Goal: Task Accomplishment & Management: Manage account settings

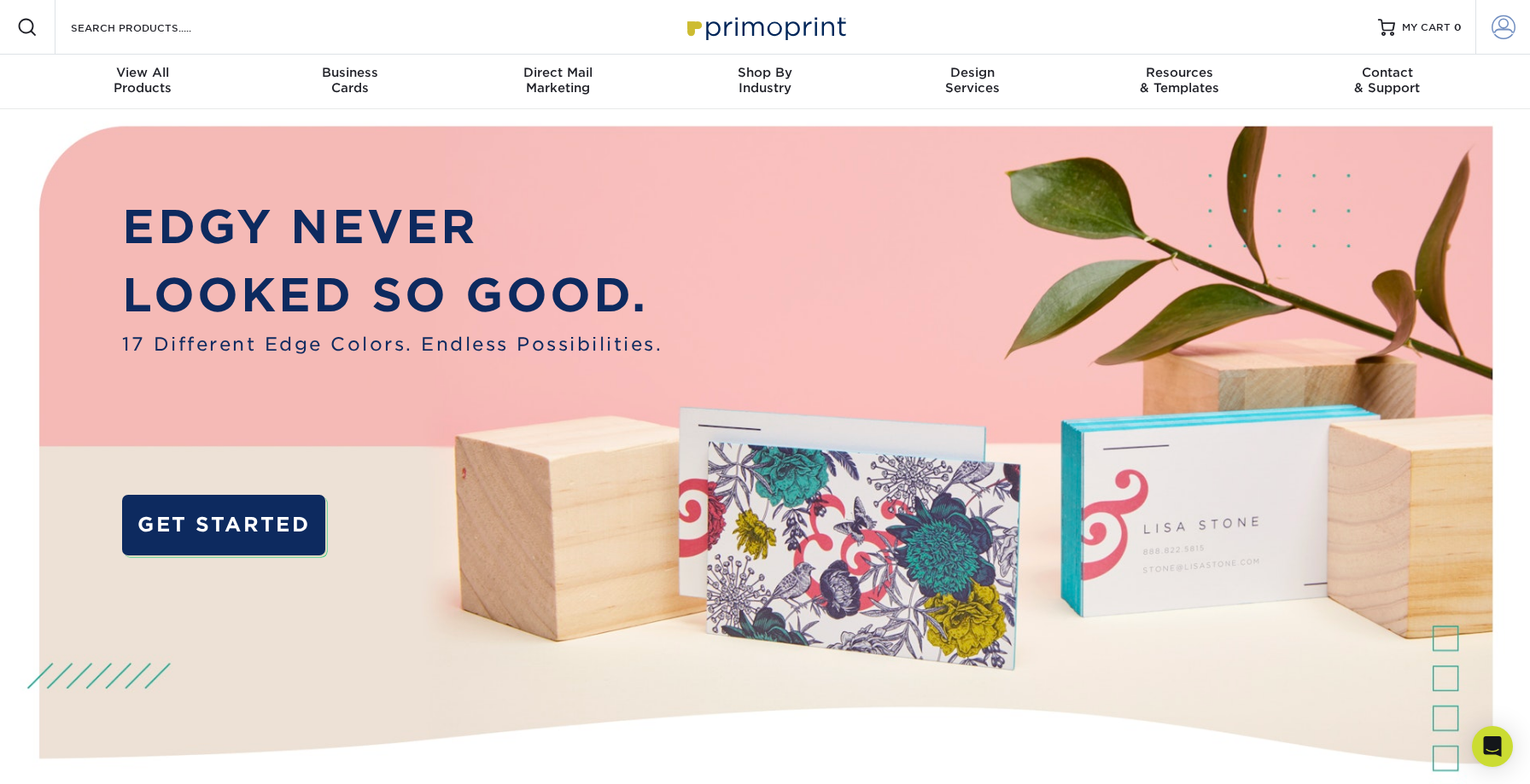
click at [1504, 24] on span at bounding box center [1503, 27] width 24 height 24
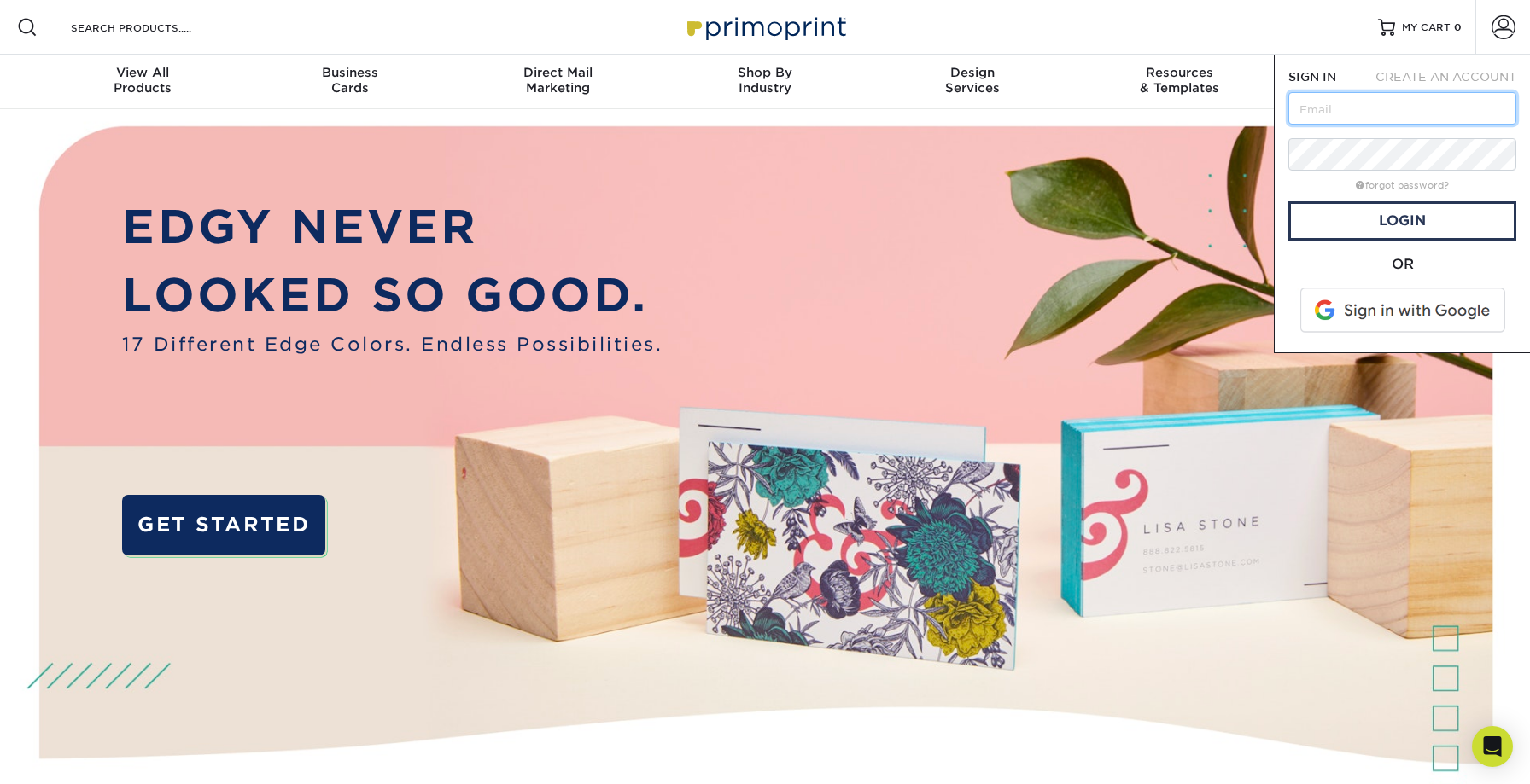
click at [1417, 104] on input "text" at bounding box center [1403, 108] width 228 height 32
type input "[EMAIL_ADDRESS][DOMAIN_NAME]"
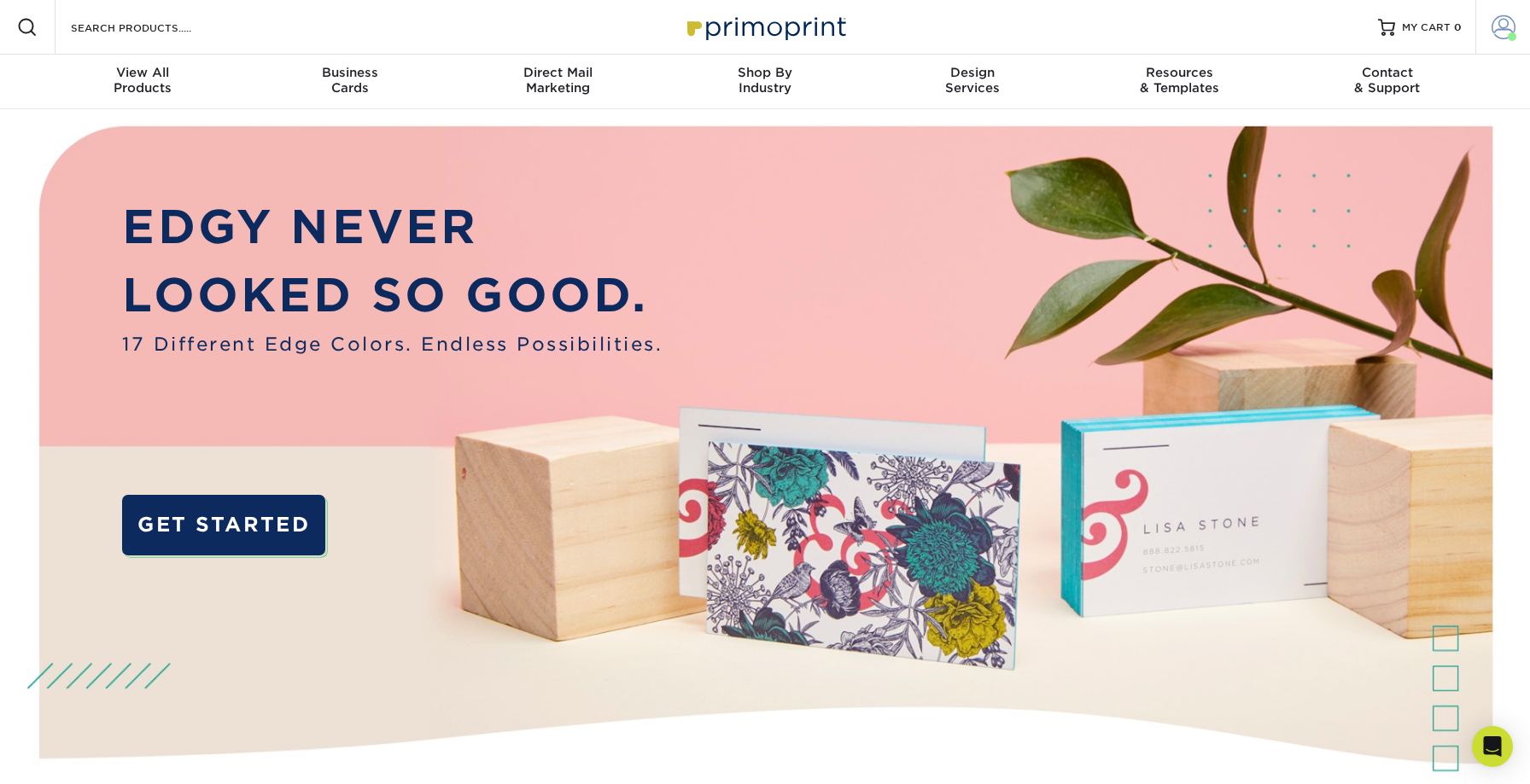
click at [1508, 29] on span at bounding box center [1503, 27] width 24 height 24
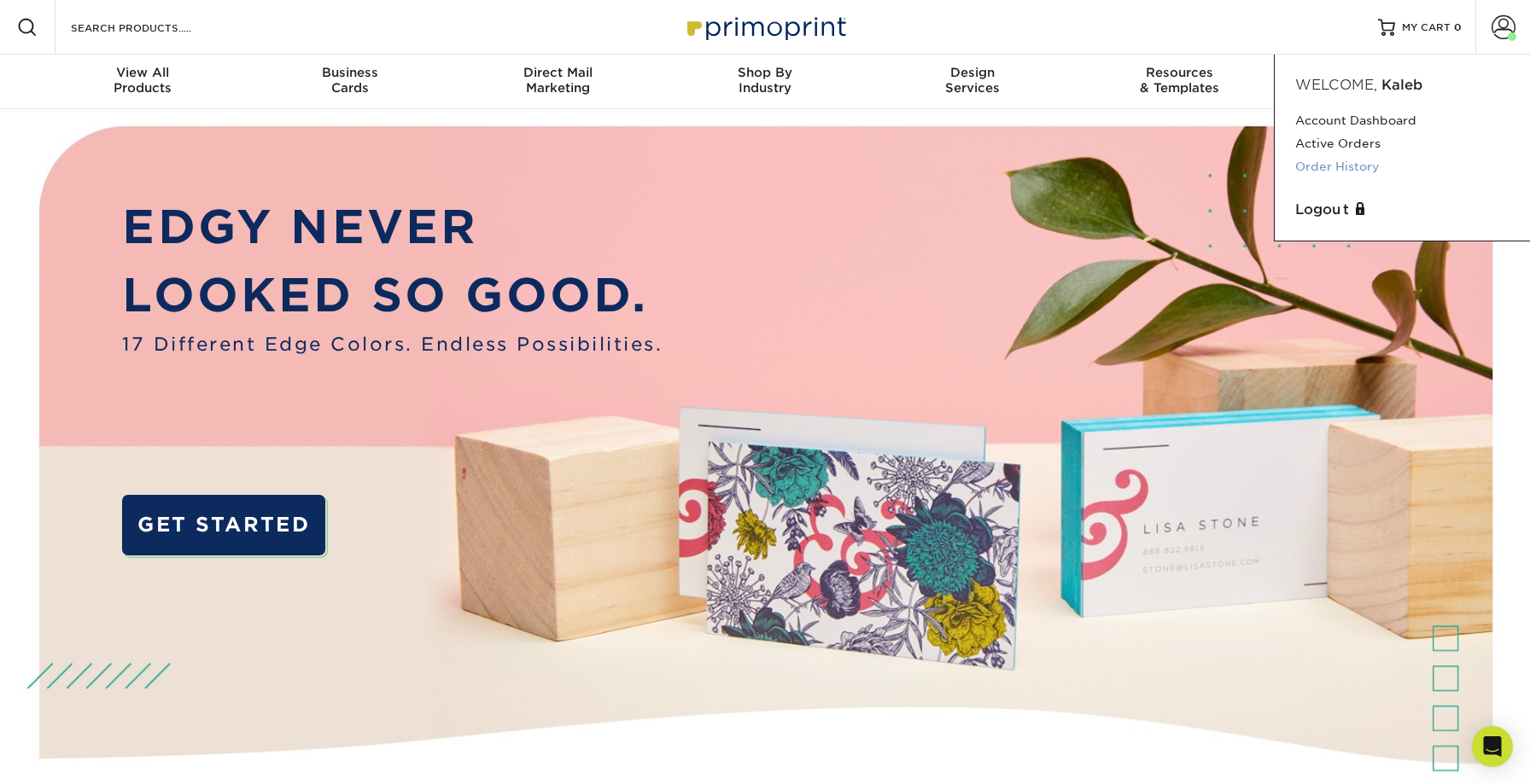
click at [1357, 160] on link "Order History" at bounding box center [1402, 166] width 214 height 23
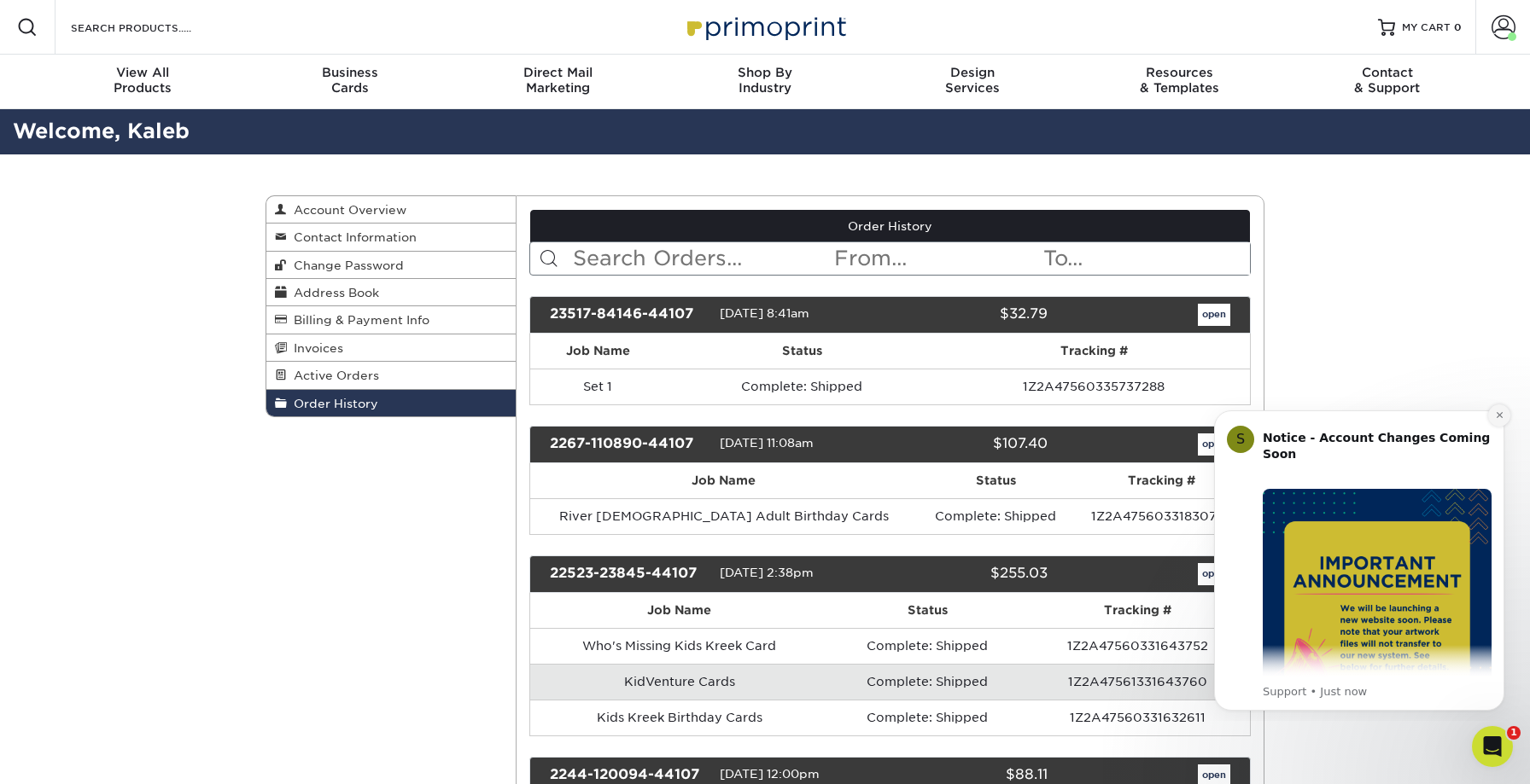
click at [1500, 414] on icon "Dismiss notification" at bounding box center [1499, 415] width 6 height 6
